Goal: Task Accomplishment & Management: Use online tool/utility

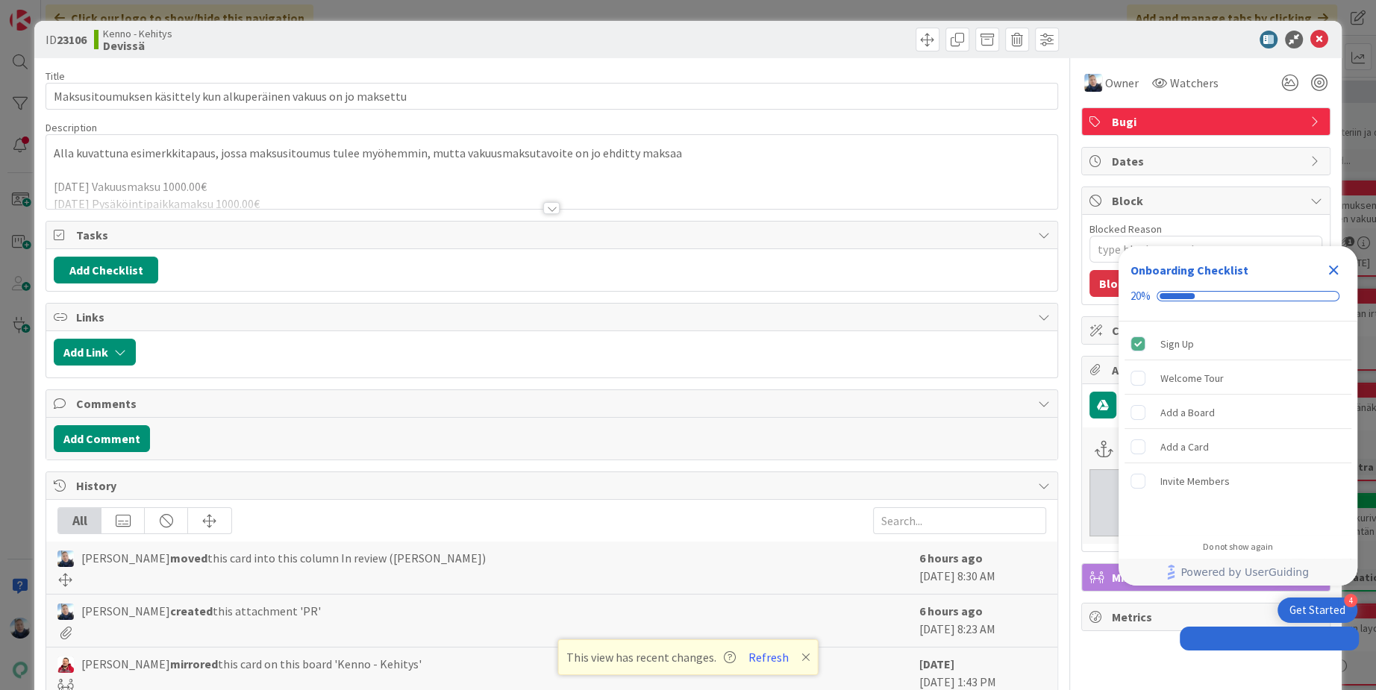
type textarea "x"
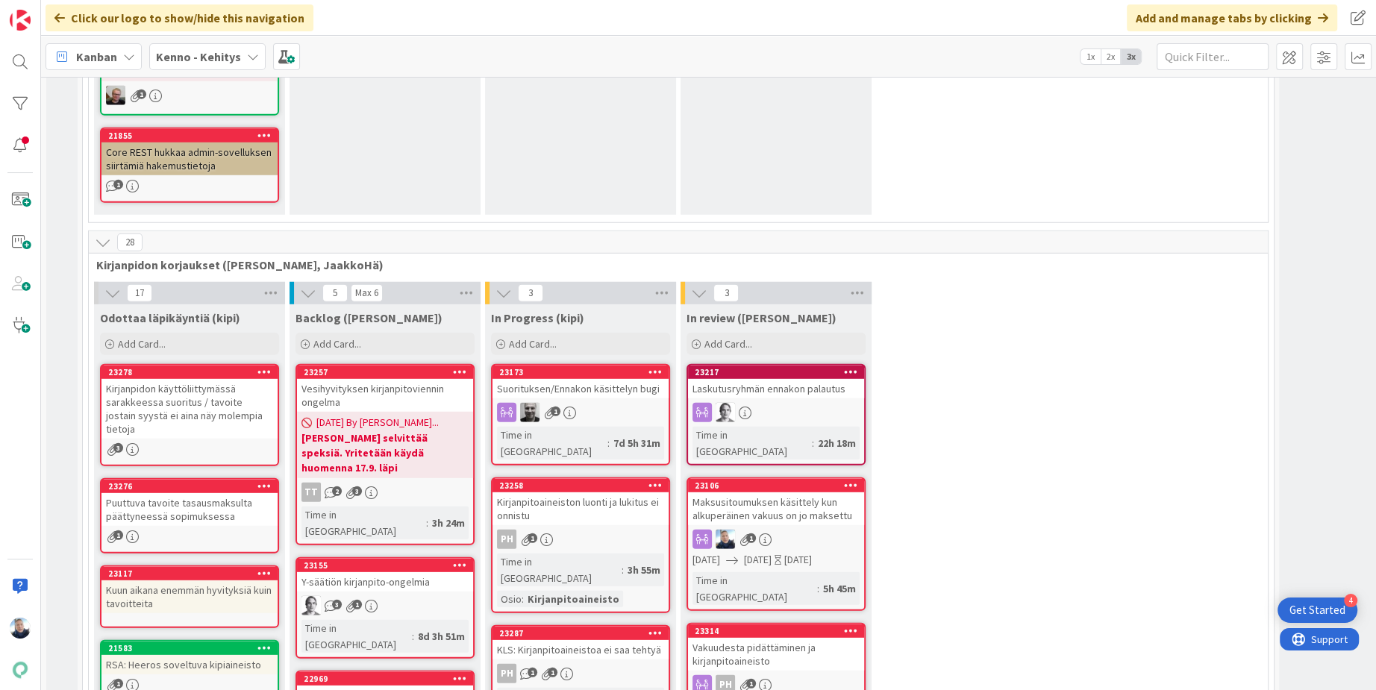
scroll to position [9632, 0]
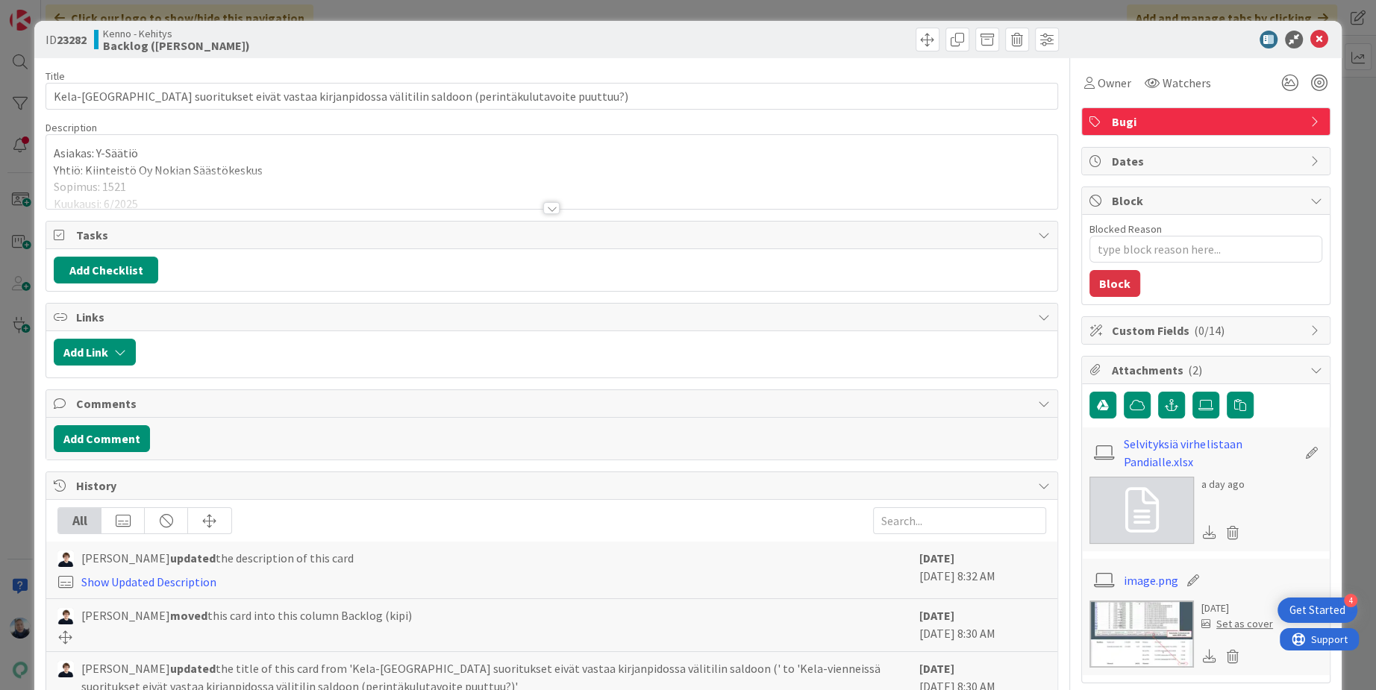
click at [549, 205] on div at bounding box center [551, 208] width 16 height 12
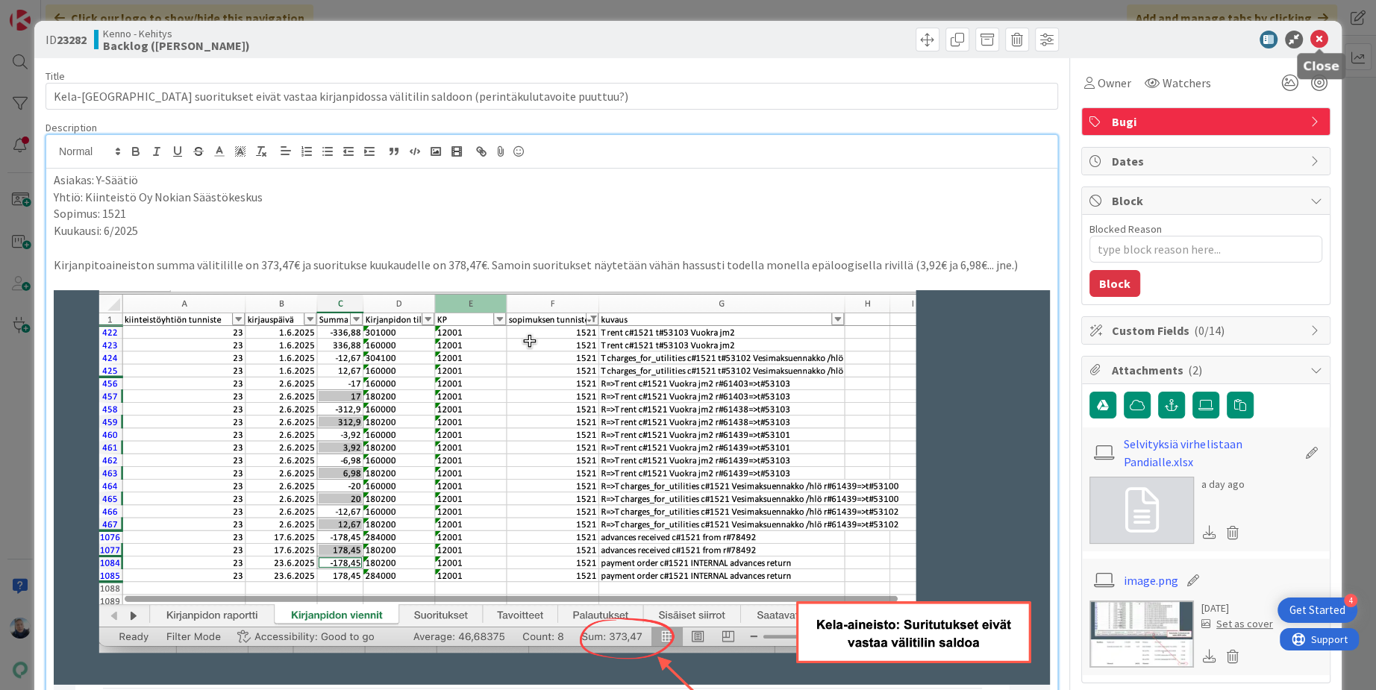
click at [1322, 34] on icon at bounding box center [1320, 40] width 18 height 18
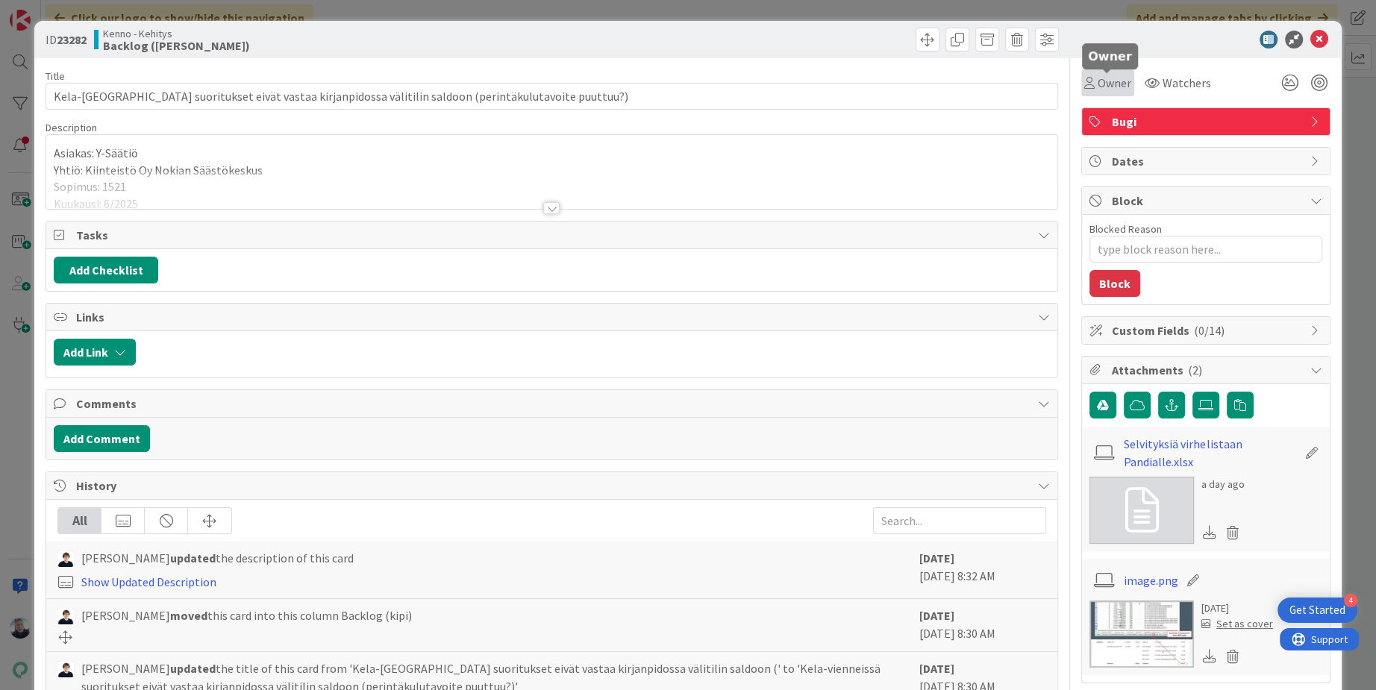
click at [1108, 85] on span "Owner" at bounding box center [1115, 83] width 34 height 18
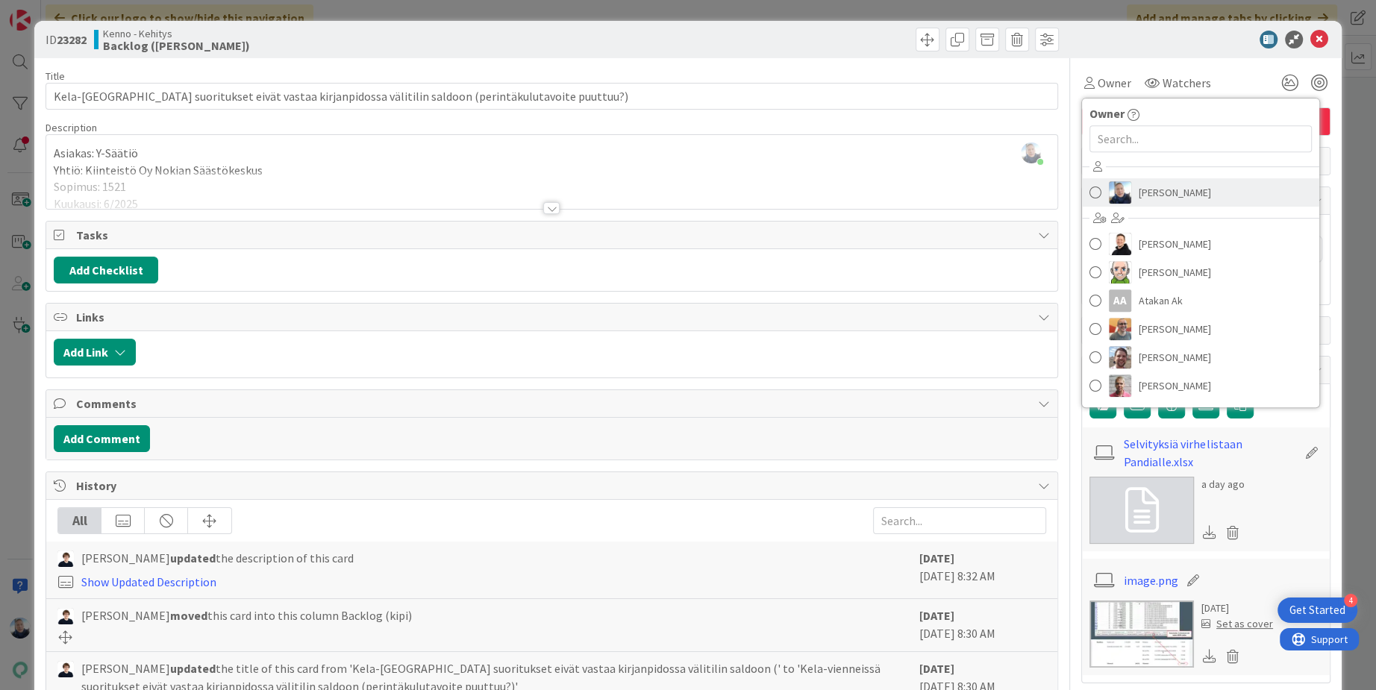
click at [1140, 195] on span "[PERSON_NAME]" at bounding box center [1175, 192] width 72 height 22
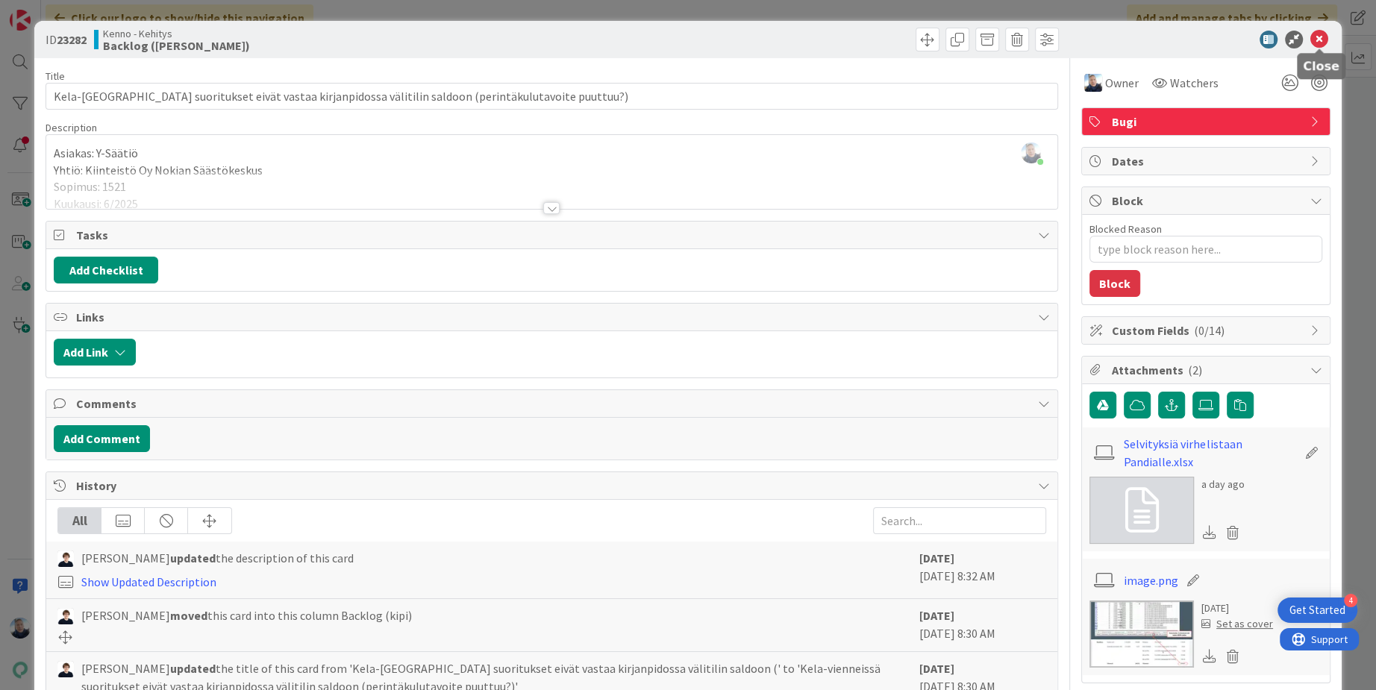
click at [1323, 36] on icon at bounding box center [1320, 40] width 18 height 18
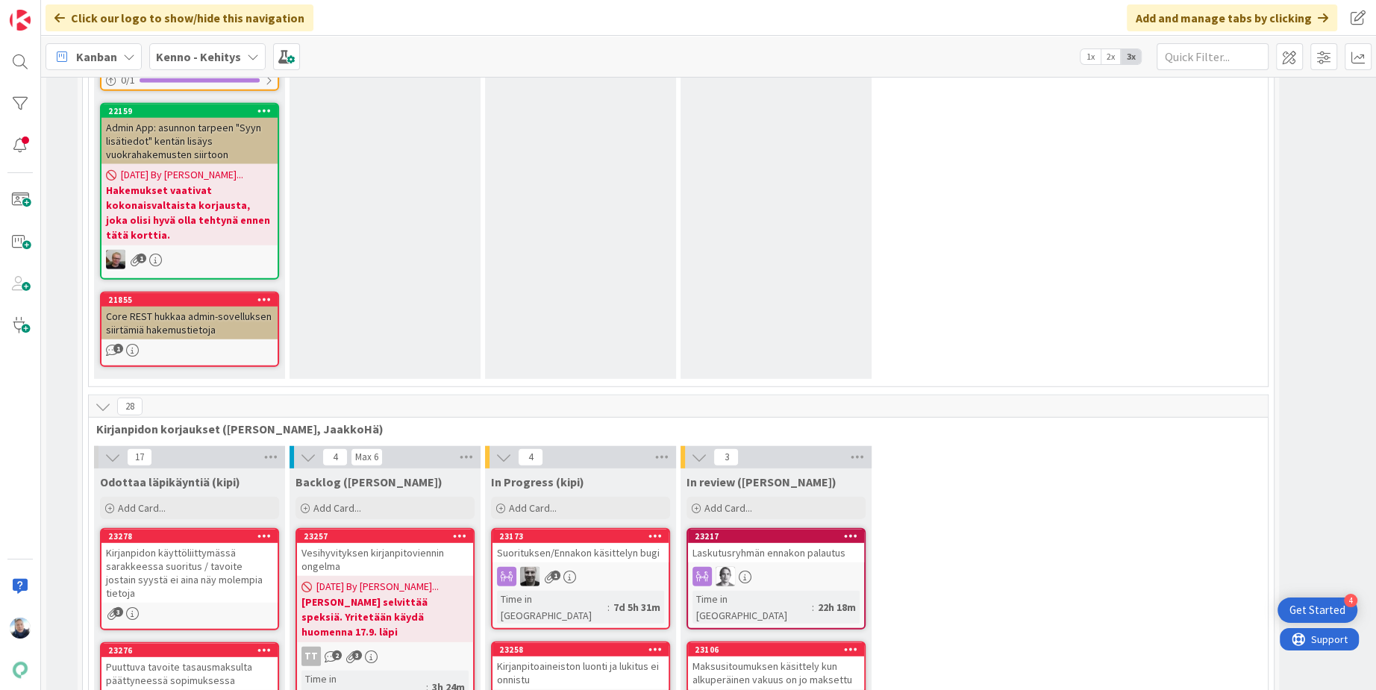
scroll to position [9426, 0]
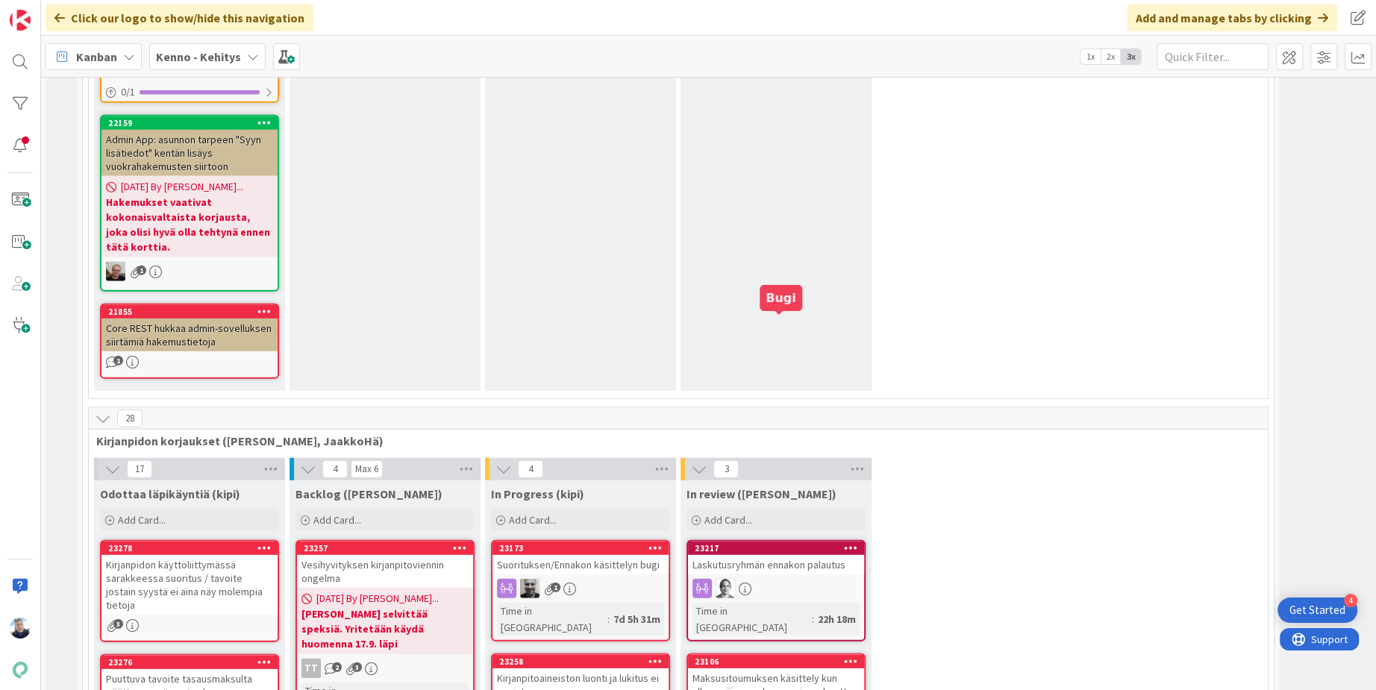
click at [805, 657] on div "23106" at bounding box center [779, 662] width 169 height 10
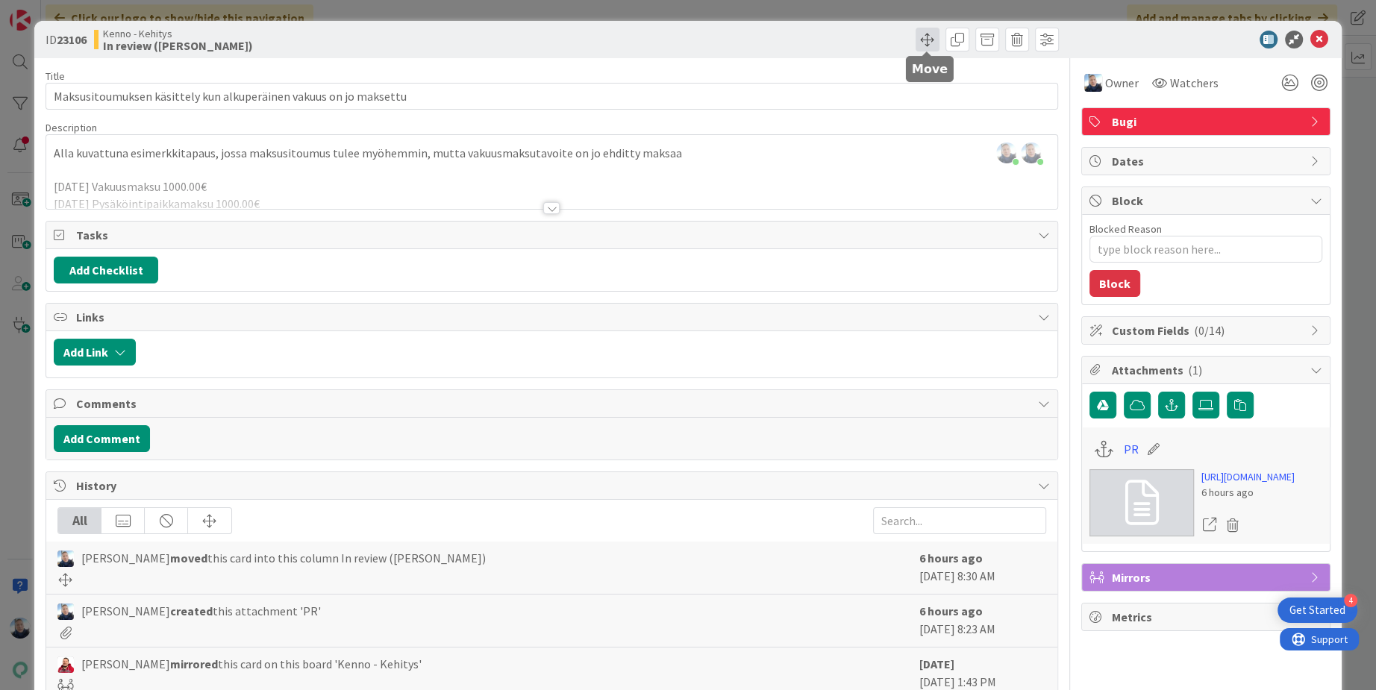
click at [931, 34] on span at bounding box center [928, 40] width 24 height 24
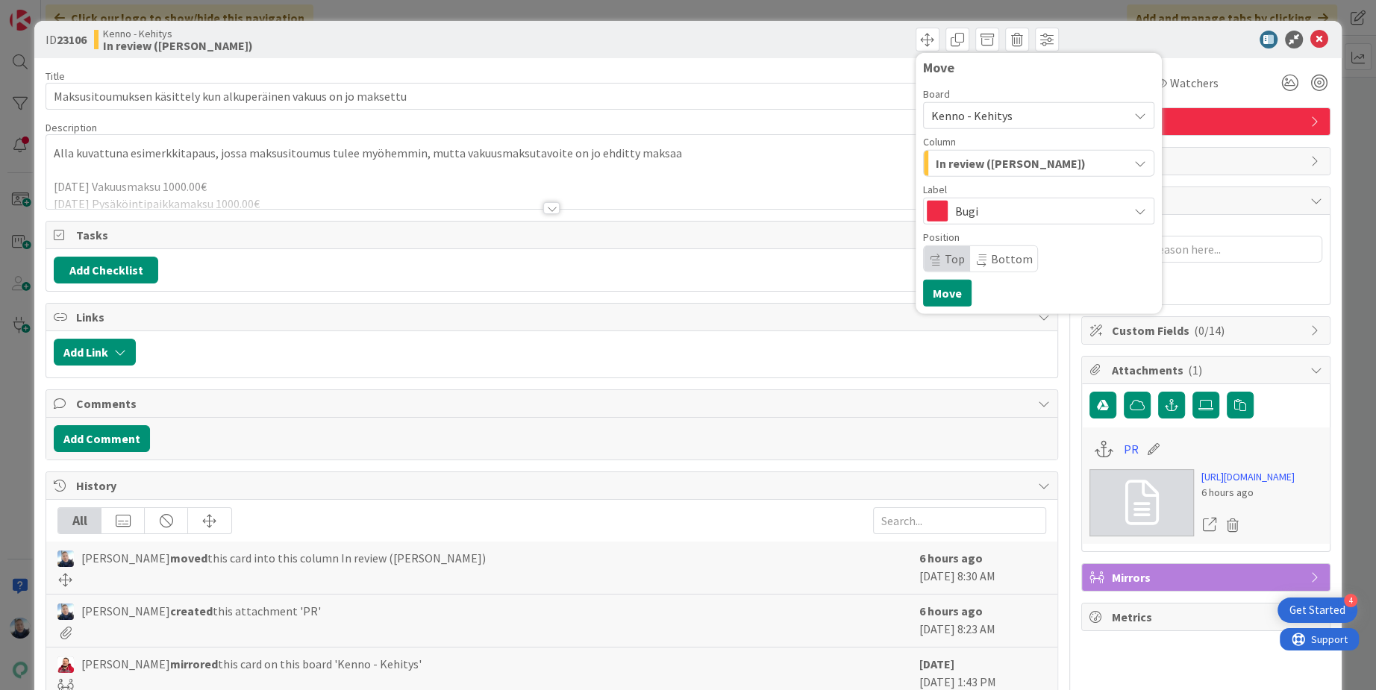
click at [1000, 166] on span "In review ([PERSON_NAME])" at bounding box center [1011, 163] width 150 height 19
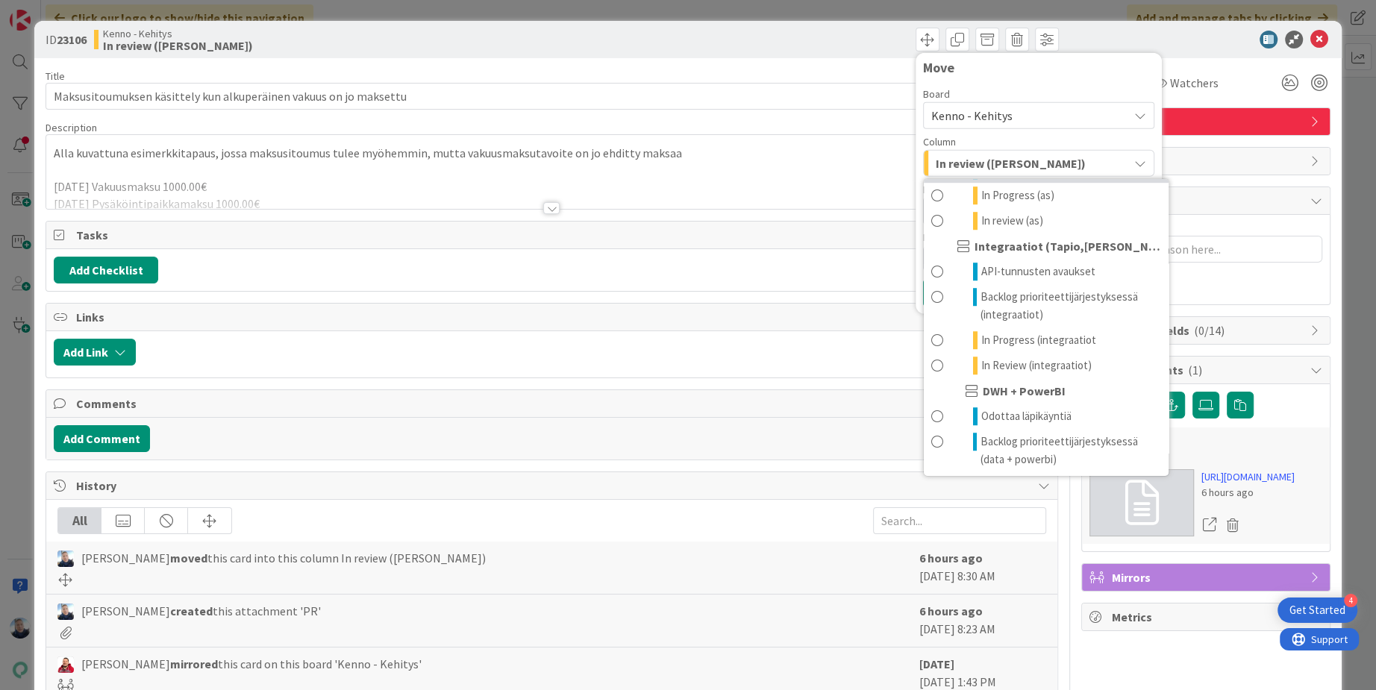
scroll to position [1689, 0]
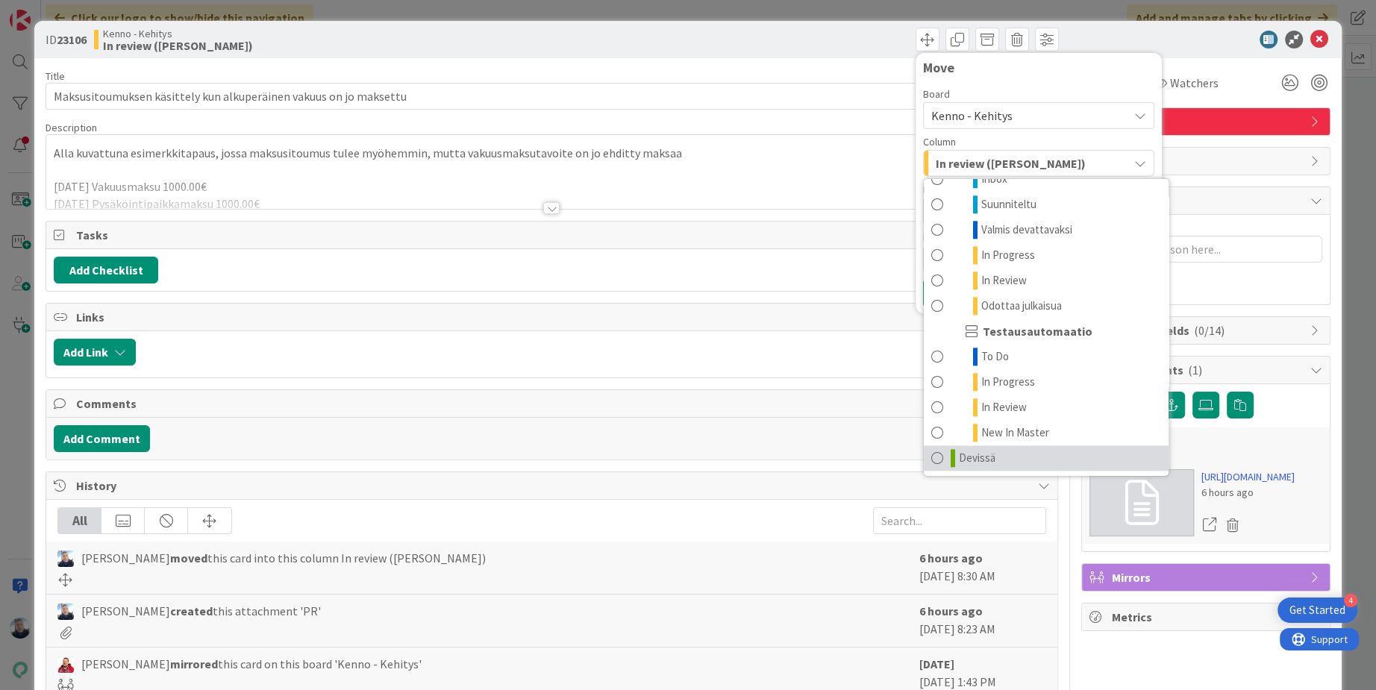
click at [999, 456] on link "Devissä" at bounding box center [1046, 458] width 245 height 25
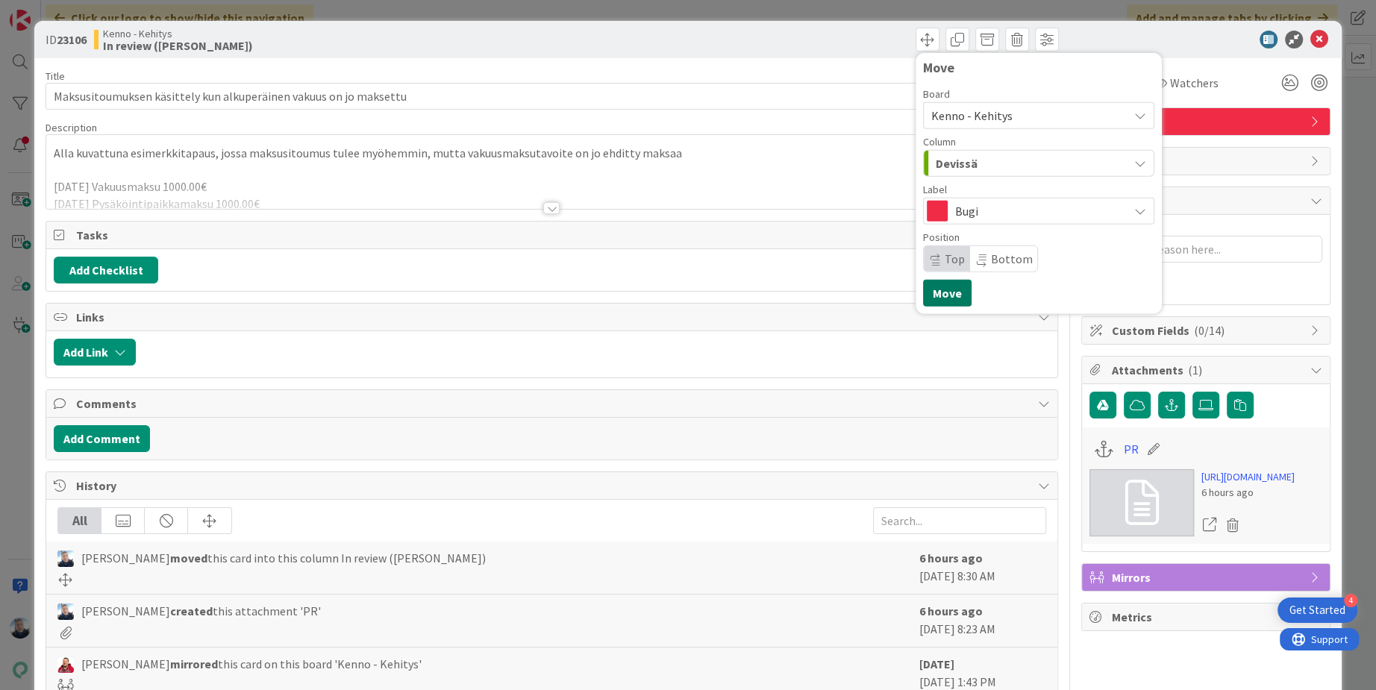
click at [943, 286] on button "Move" at bounding box center [947, 293] width 49 height 27
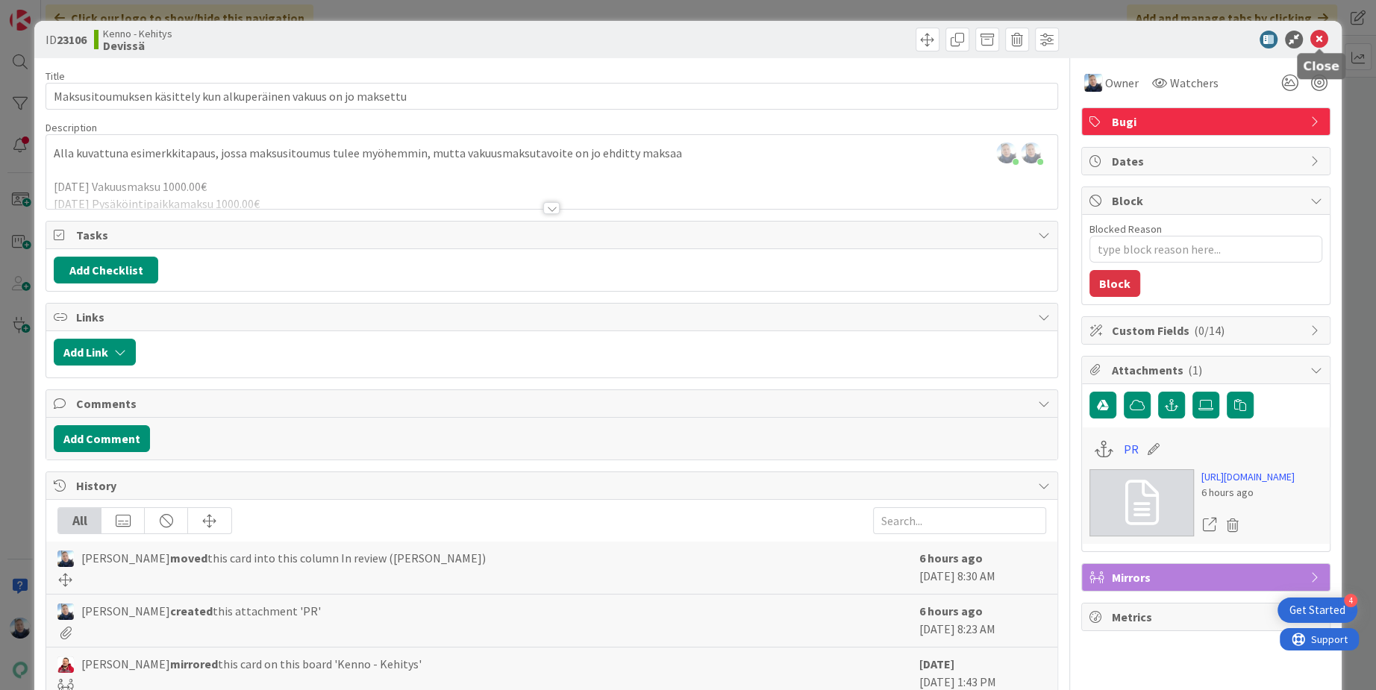
click at [1319, 38] on icon at bounding box center [1320, 40] width 18 height 18
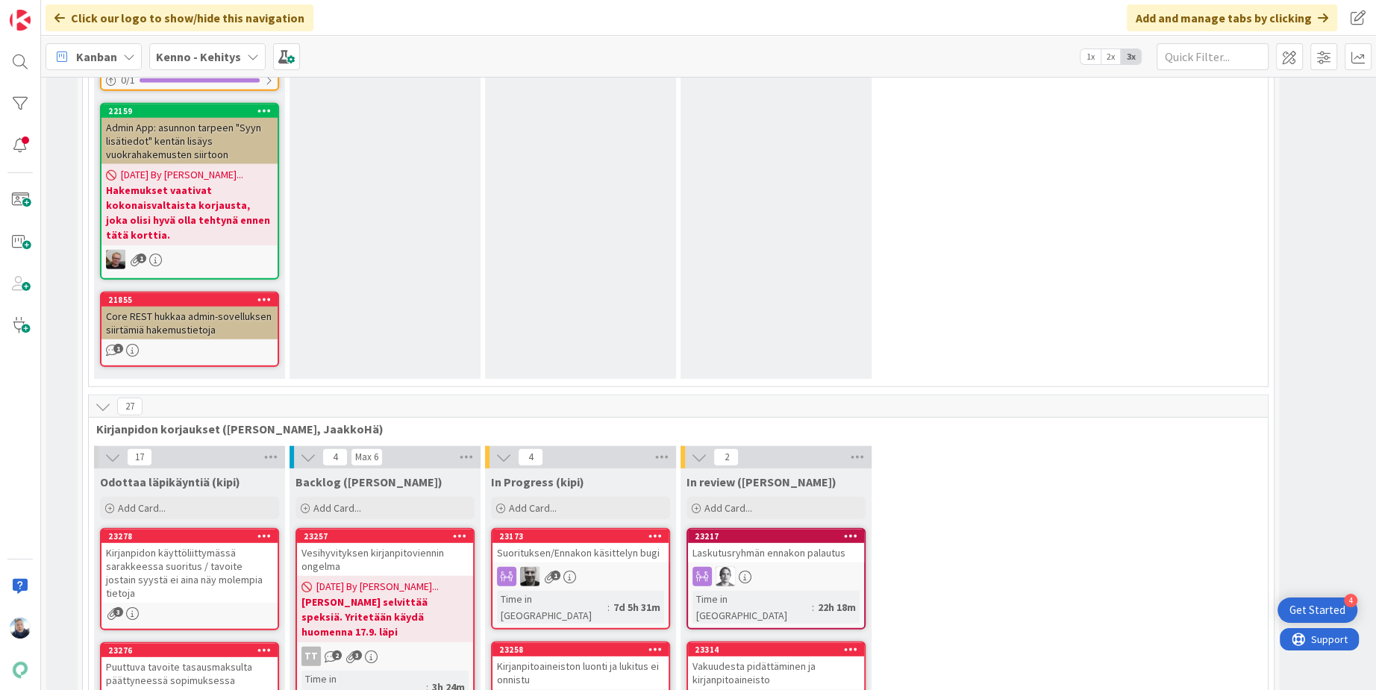
scroll to position [9426, 0]
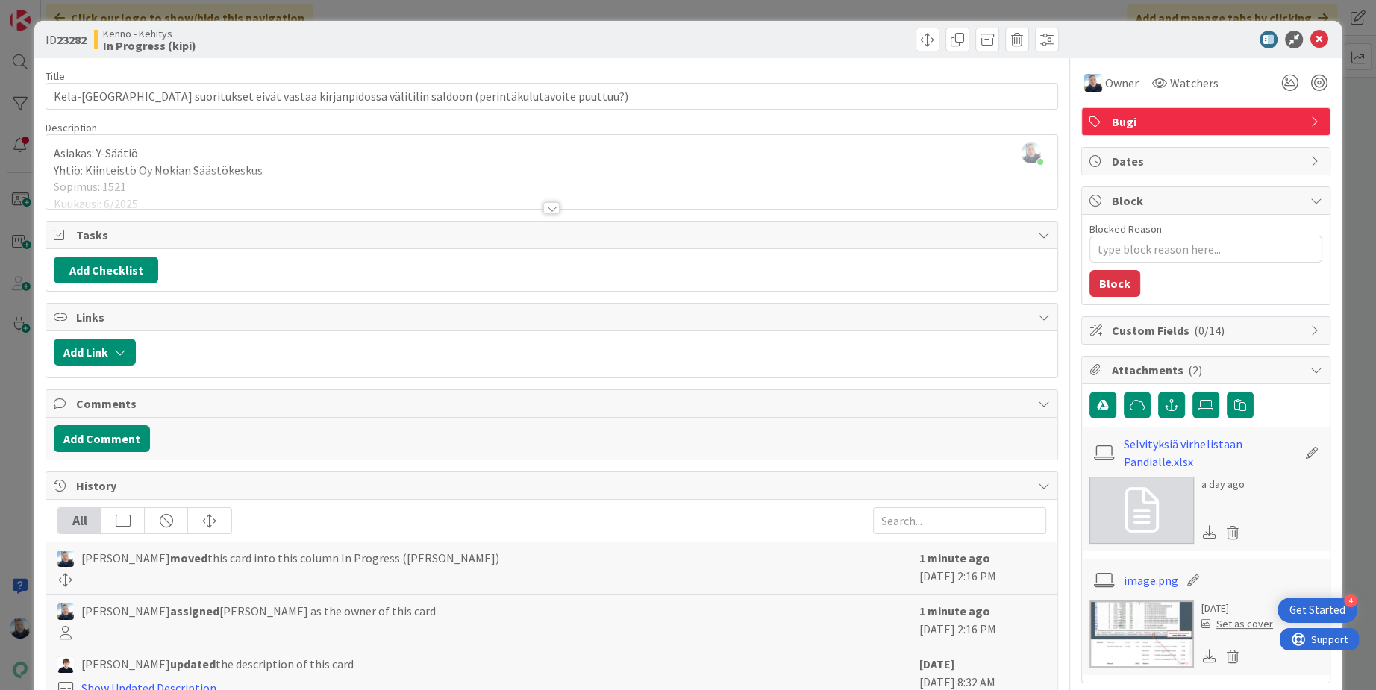
type textarea "x"
